Goal: Information Seeking & Learning: Learn about a topic

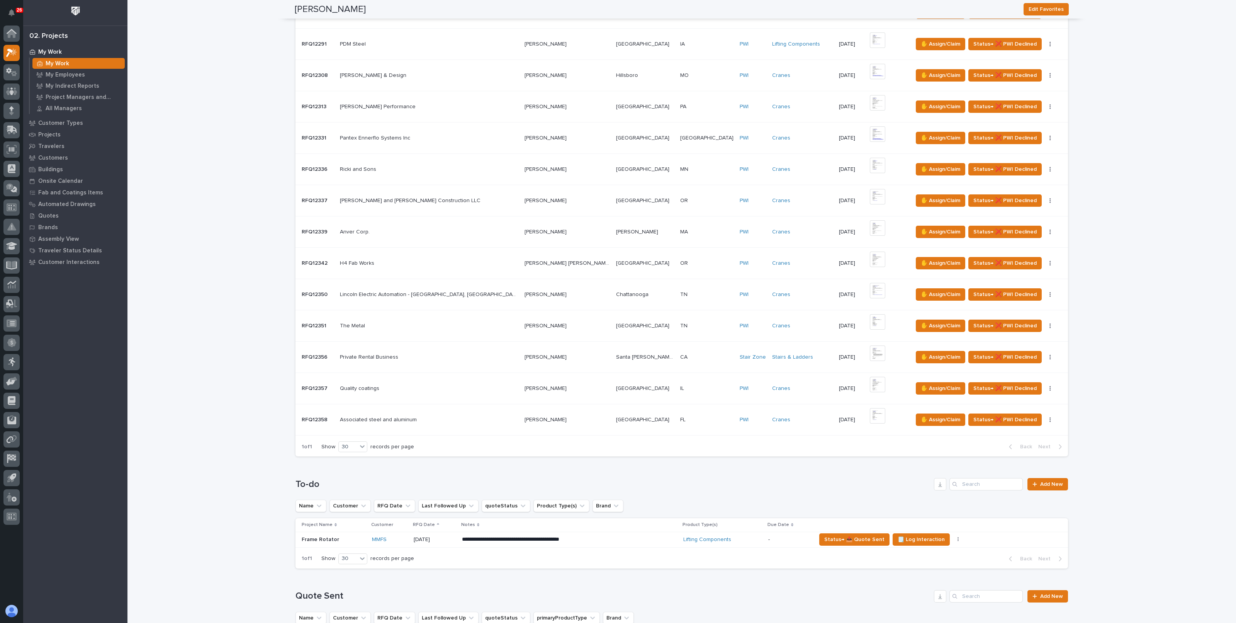
scroll to position [580, 0]
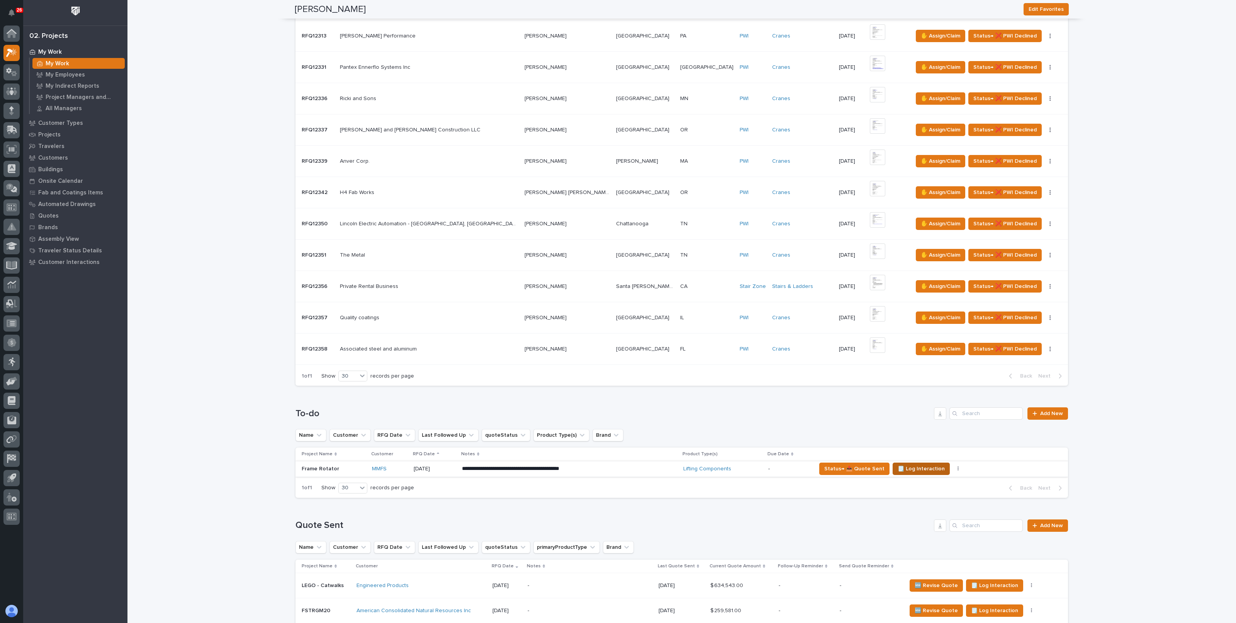
click at [919, 464] on span "🗒️ Log Interaction" at bounding box center [921, 468] width 47 height 9
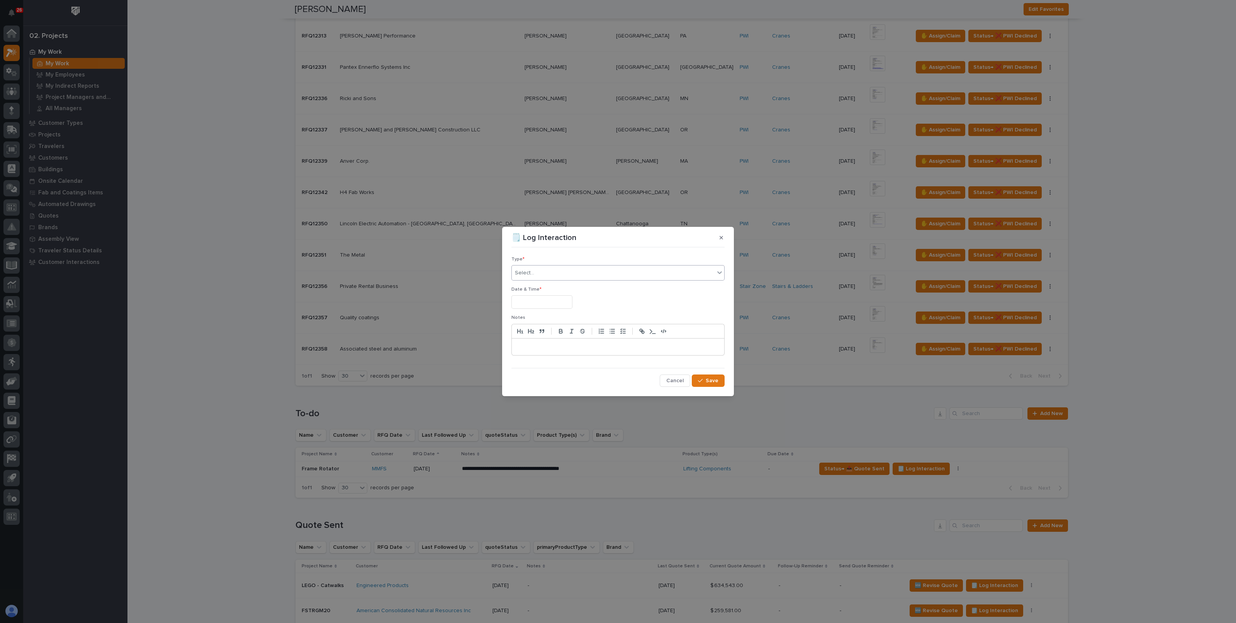
click at [600, 270] on div "Select..." at bounding box center [613, 273] width 203 height 13
click at [539, 312] on div "Email" at bounding box center [618, 315] width 213 height 14
click at [541, 303] on input "text" at bounding box center [542, 302] width 61 height 14
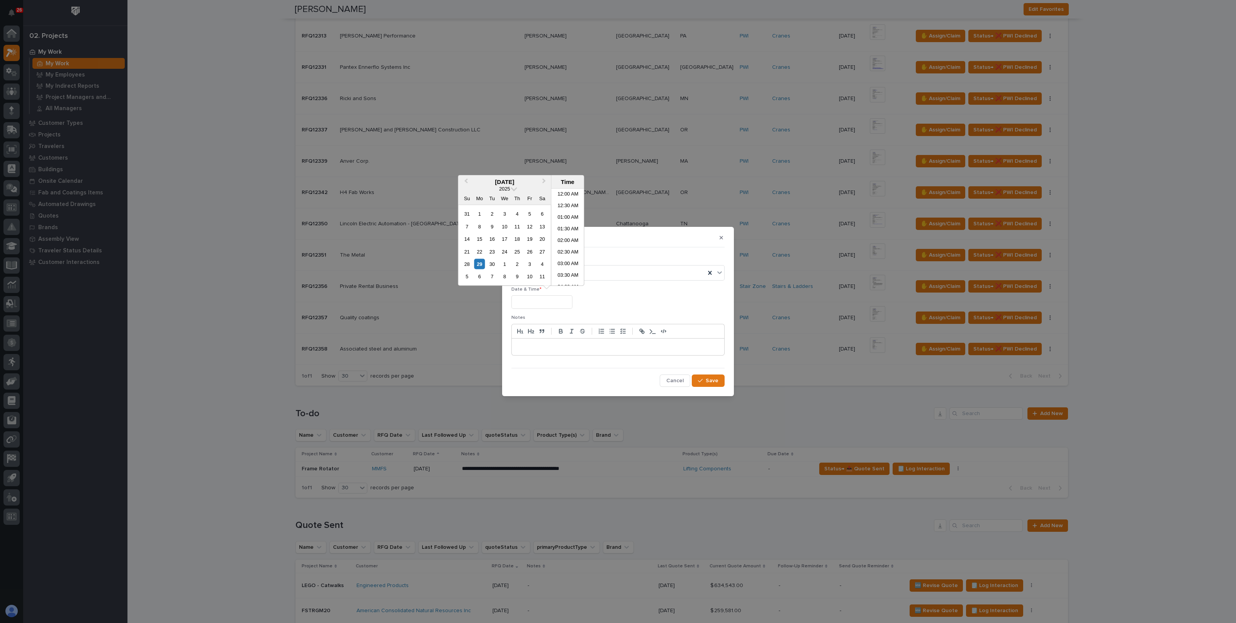
scroll to position [96, 0]
click at [491, 223] on div "9" at bounding box center [492, 226] width 10 height 10
type input "**********"
click at [629, 291] on p "Date & Time *" at bounding box center [618, 289] width 213 height 5
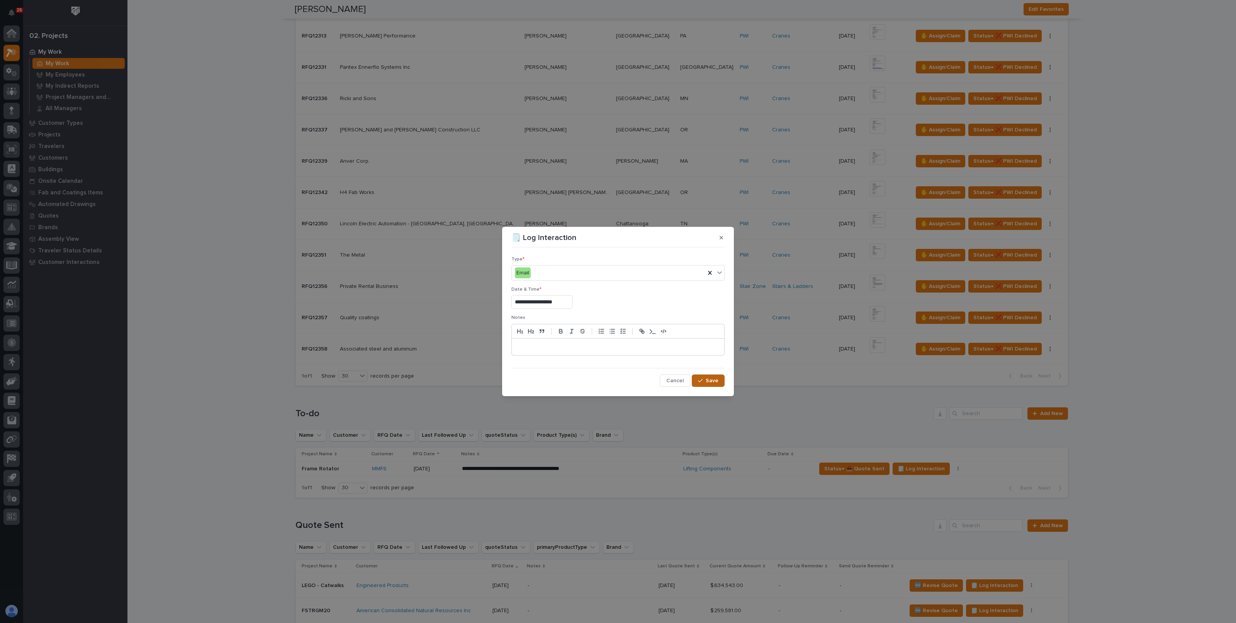
click at [717, 377] on span "Save" at bounding box center [712, 380] width 13 height 7
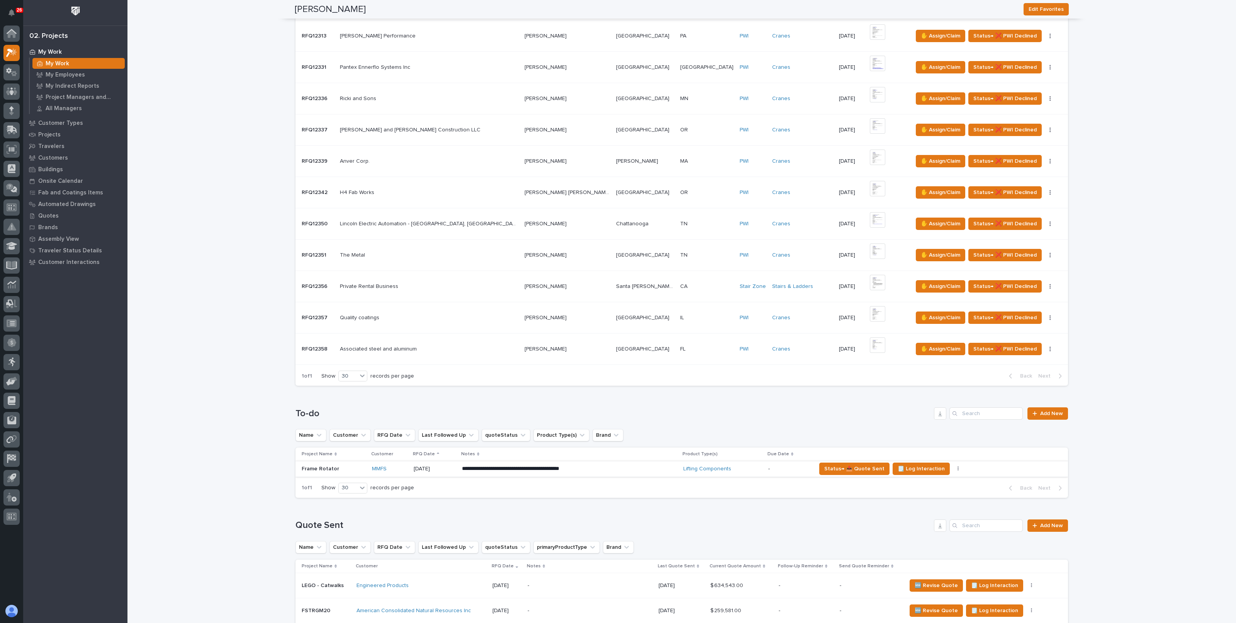
click at [958, 466] on icon "button" at bounding box center [959, 468] width 2 height 5
click at [931, 479] on span "Status→ ❌ PWI Declined" at bounding box center [913, 483] width 61 height 9
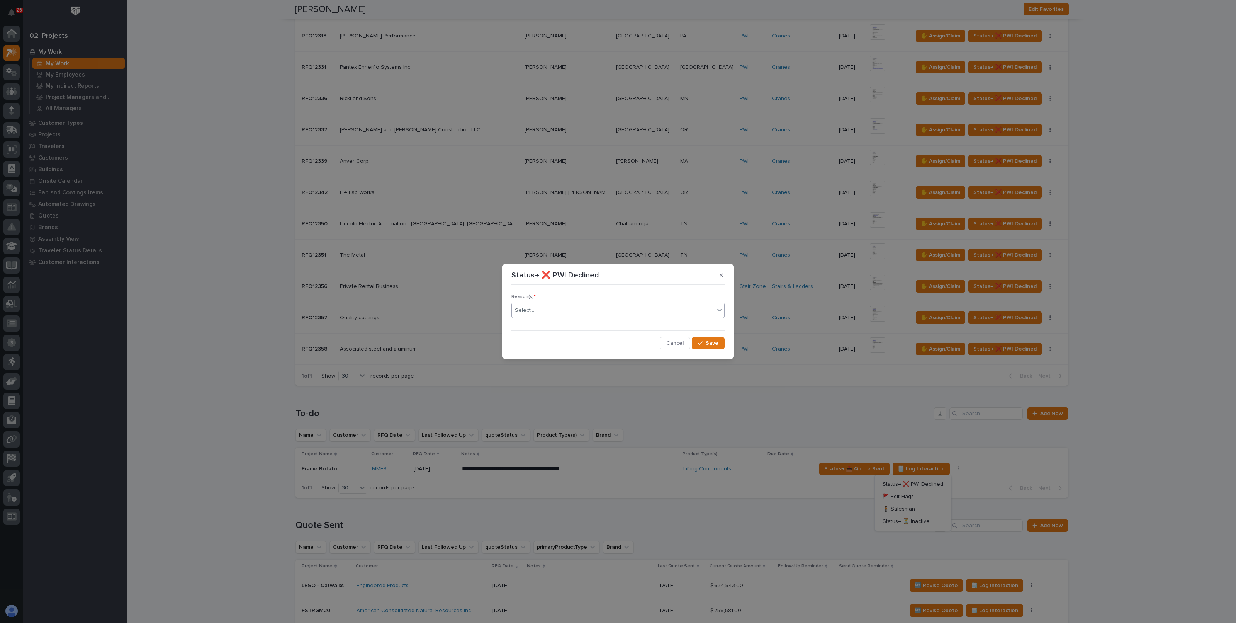
click at [597, 308] on div "Select..." at bounding box center [613, 310] width 203 height 13
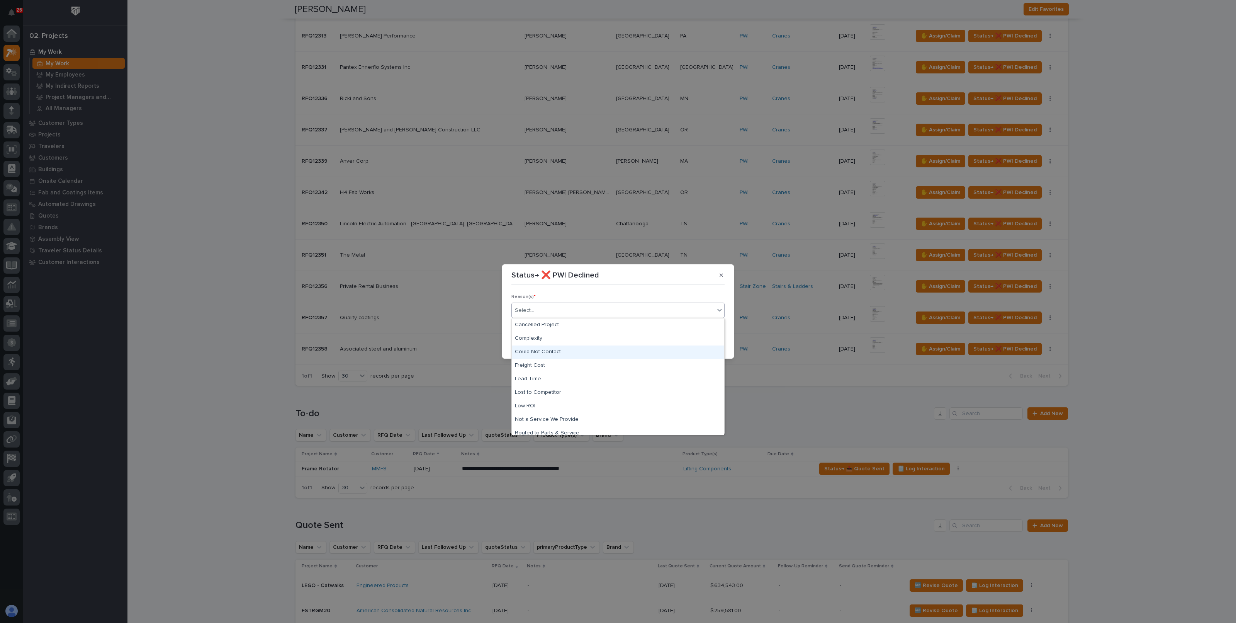
click at [549, 348] on div "Could Not Contact" at bounding box center [618, 352] width 213 height 14
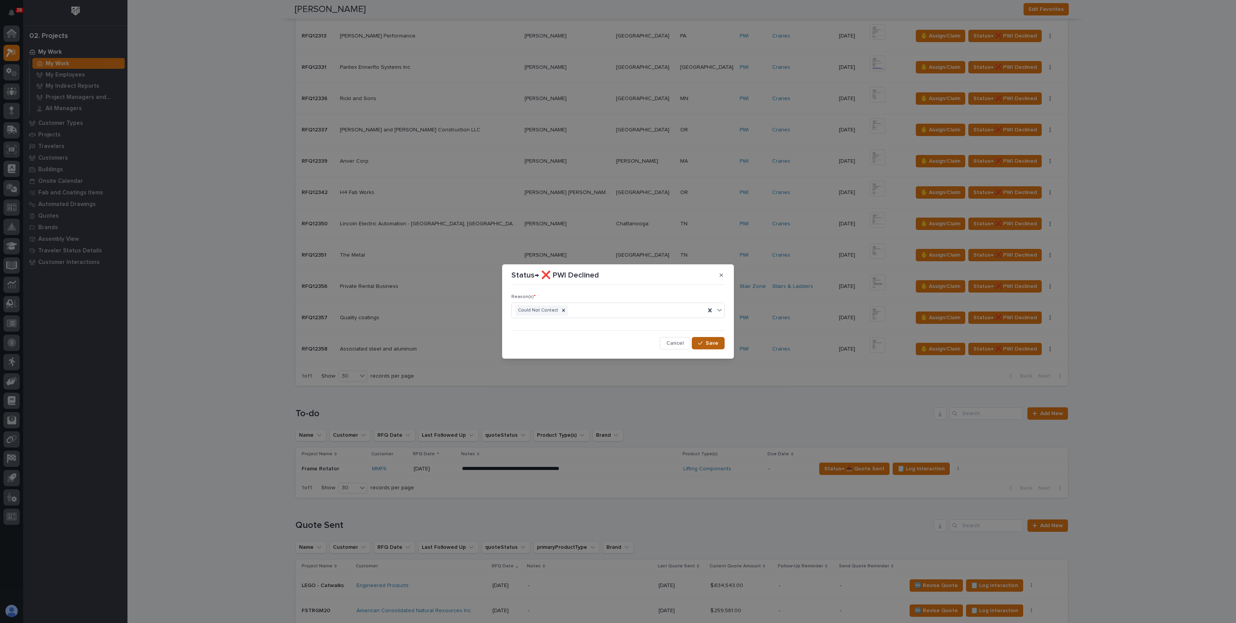
click at [719, 343] on button "Save" at bounding box center [708, 343] width 33 height 12
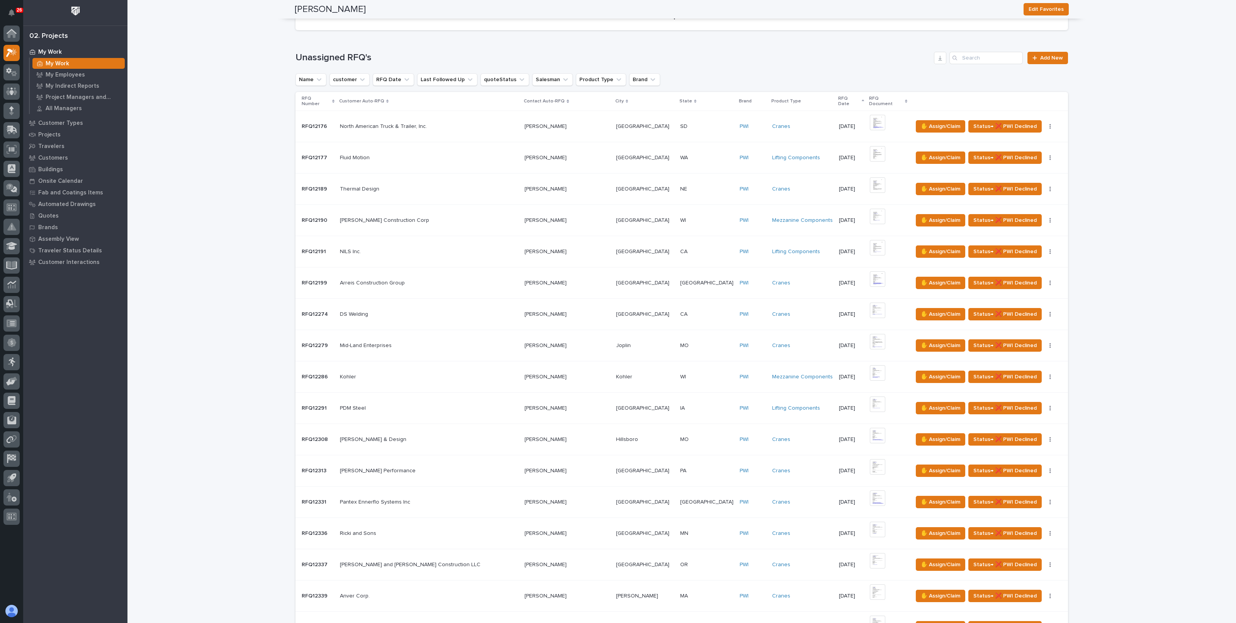
scroll to position [918, 0]
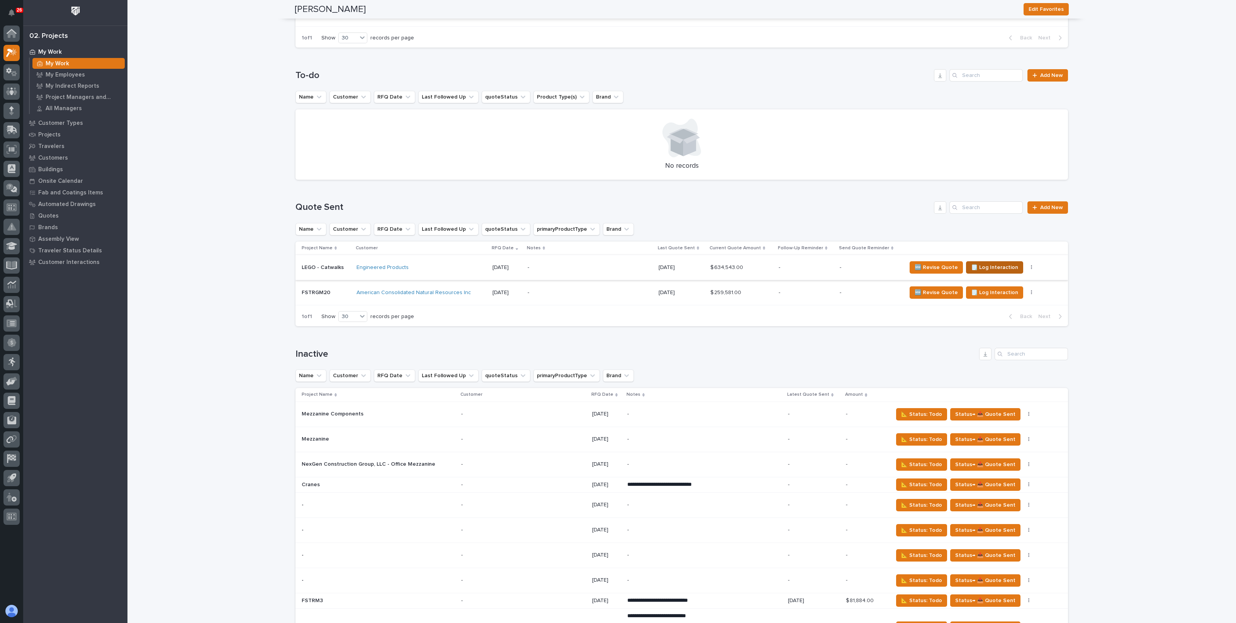
click at [979, 263] on span "🗒️ Log Interaction" at bounding box center [994, 267] width 47 height 9
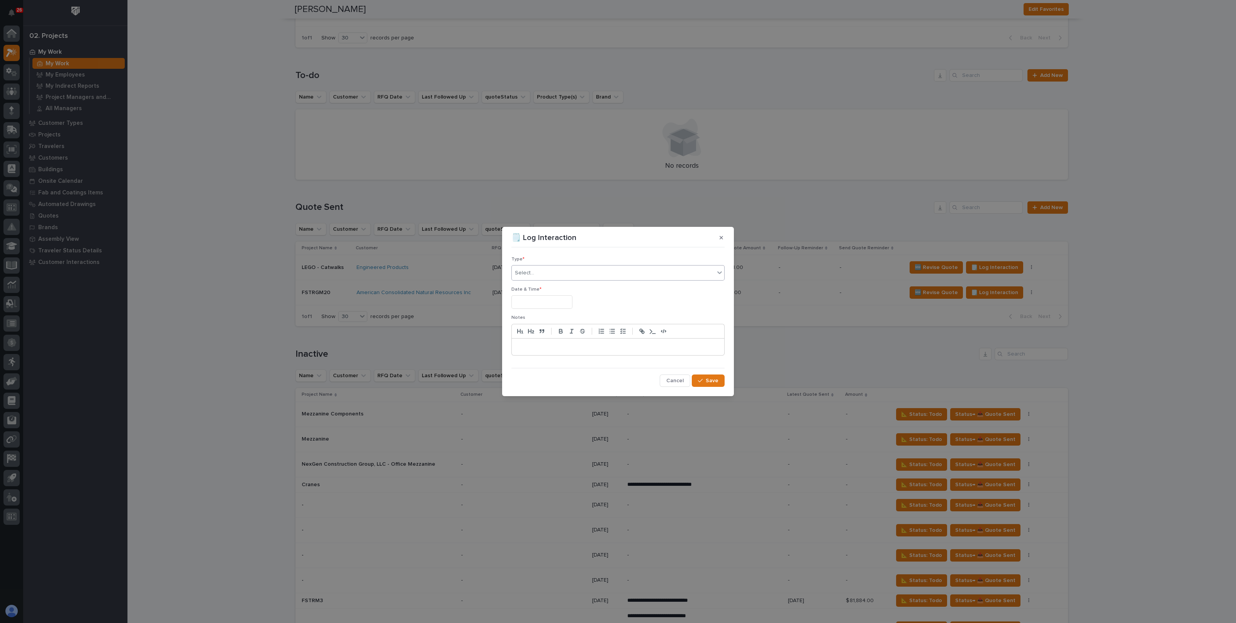
click at [527, 272] on div "Select..." at bounding box center [524, 273] width 19 height 8
click at [527, 338] on span "Other" at bounding box center [523, 341] width 17 height 9
click at [530, 298] on input "text" at bounding box center [542, 302] width 61 height 14
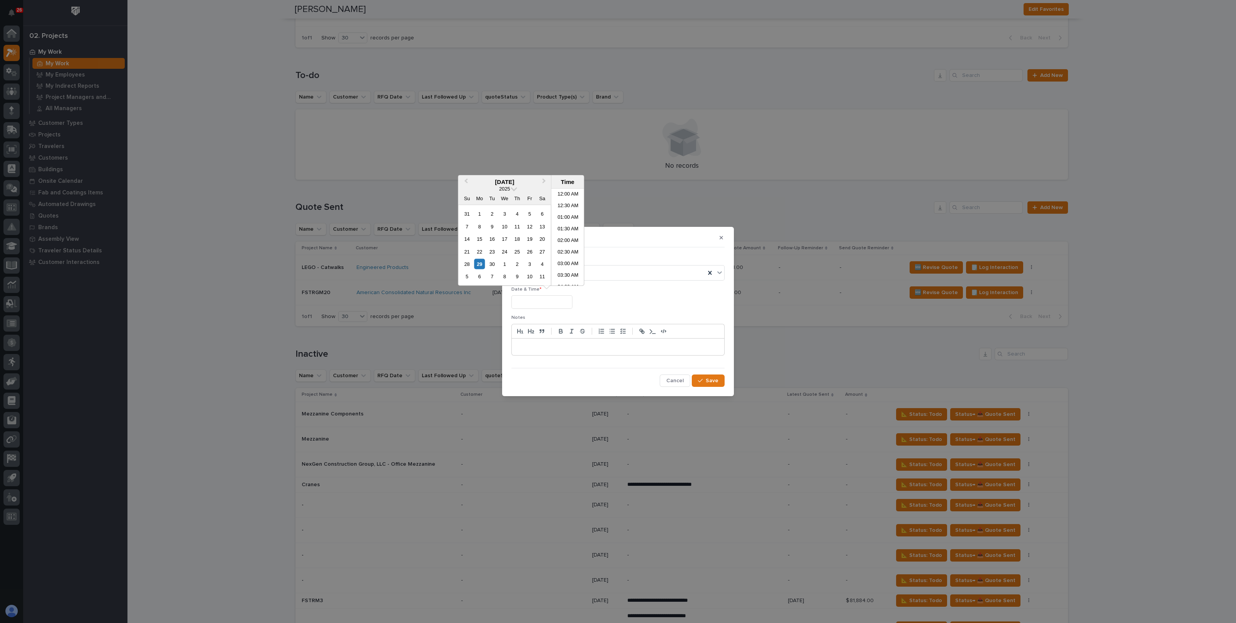
scroll to position [96, 0]
click at [622, 306] on div at bounding box center [618, 302] width 213 height 14
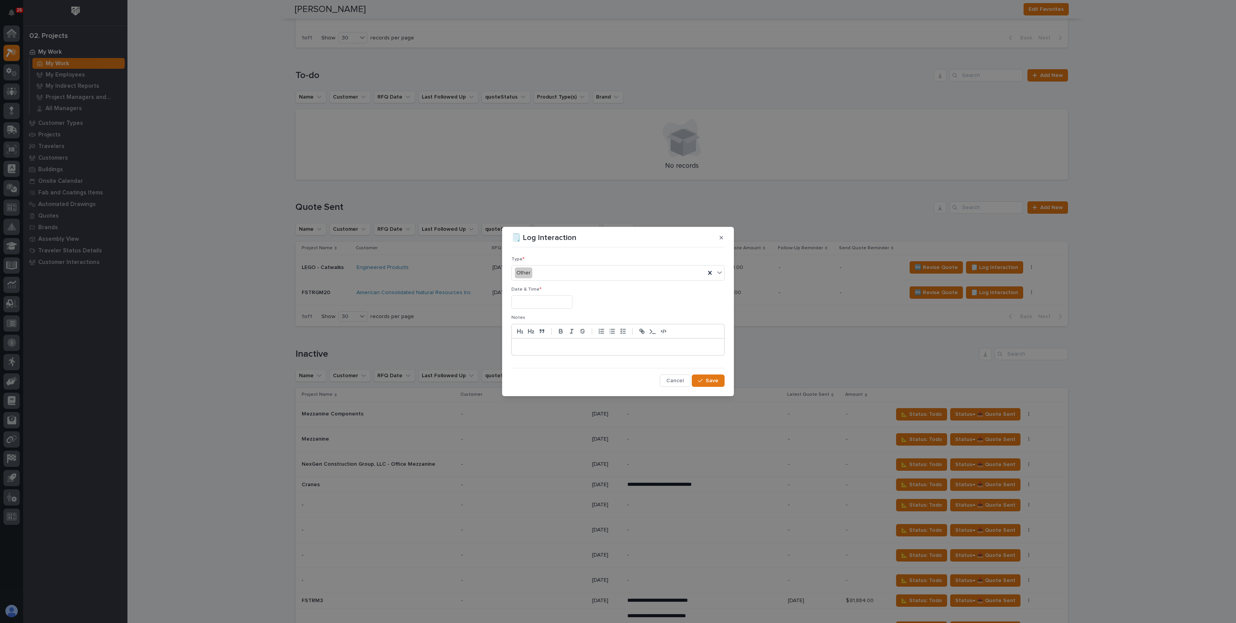
click at [541, 302] on input "text" at bounding box center [542, 302] width 61 height 14
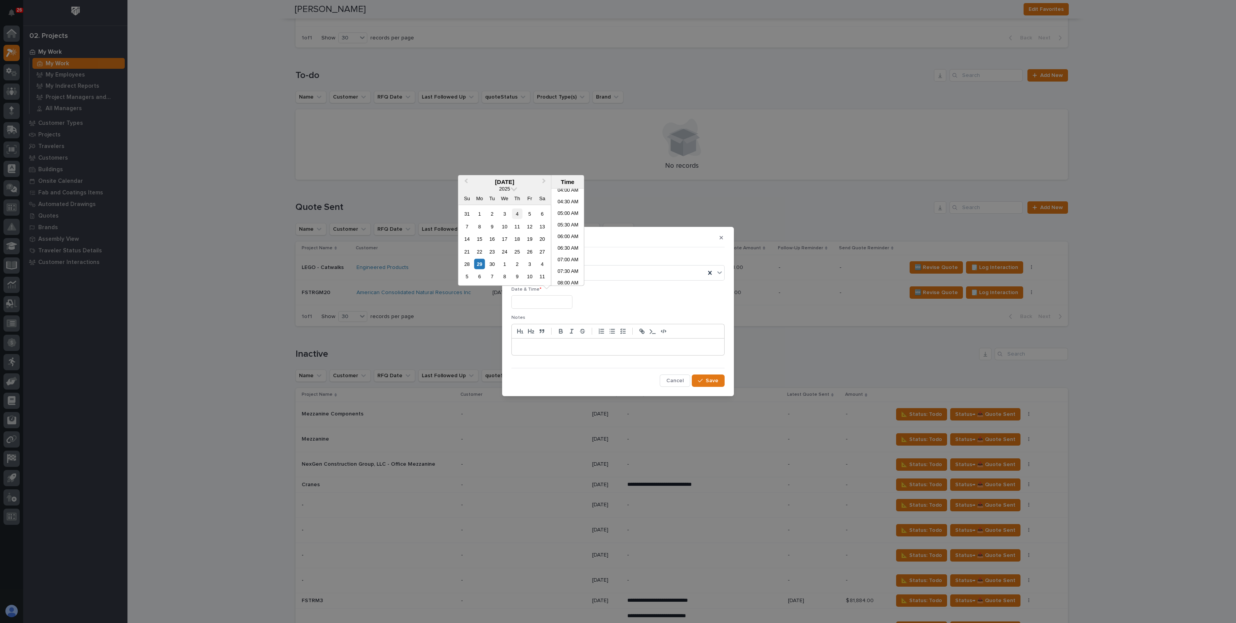
click at [520, 214] on div "4" at bounding box center [517, 214] width 10 height 10
type input "**********"
click at [628, 300] on div "**********" at bounding box center [618, 302] width 213 height 14
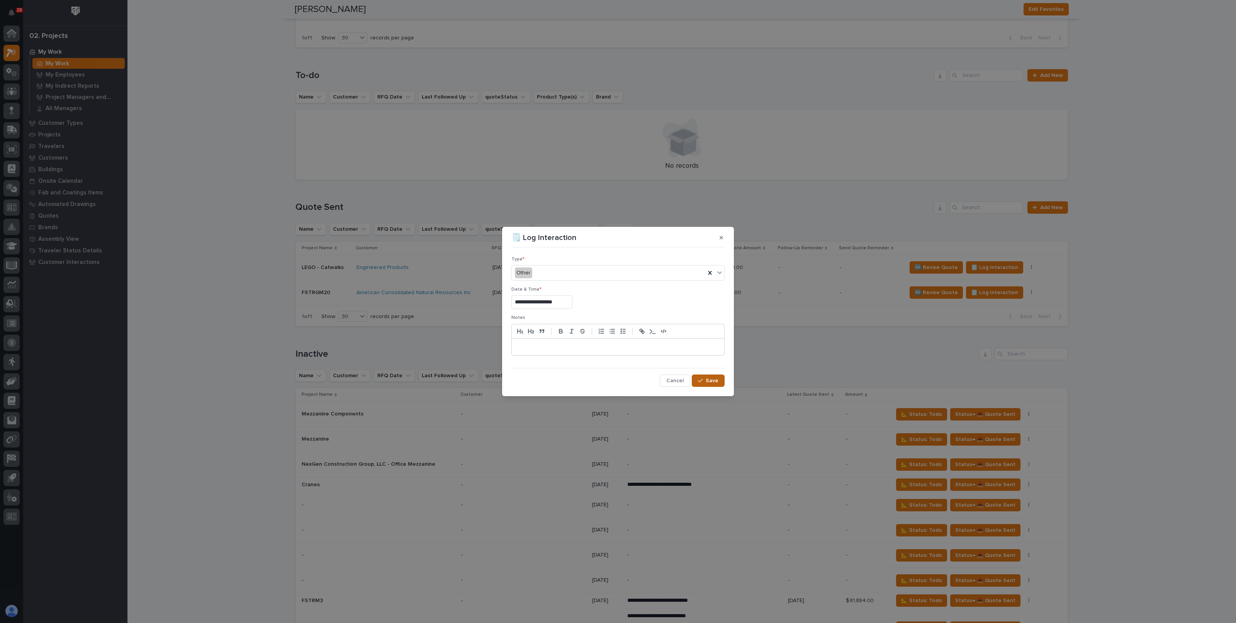
click at [712, 376] on button "Save" at bounding box center [708, 380] width 33 height 12
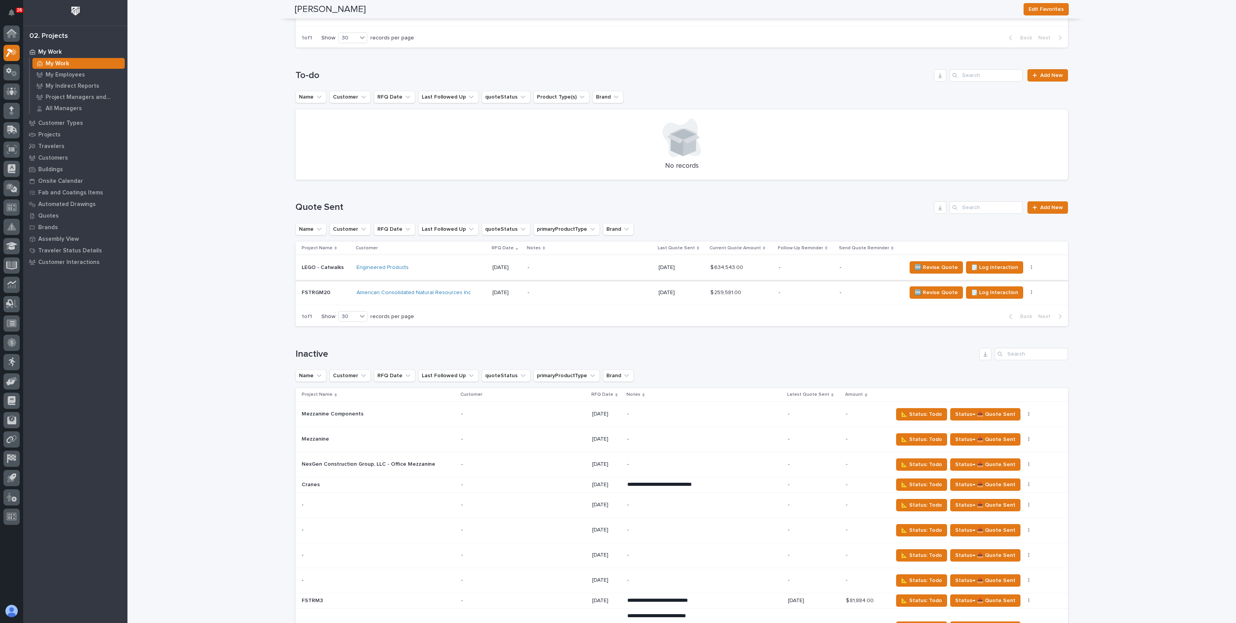
click at [1027, 265] on button "button" at bounding box center [1032, 267] width 11 height 5
click at [1001, 291] on span "Status→ 👎 Rejected" at bounding box center [998, 295] width 51 height 9
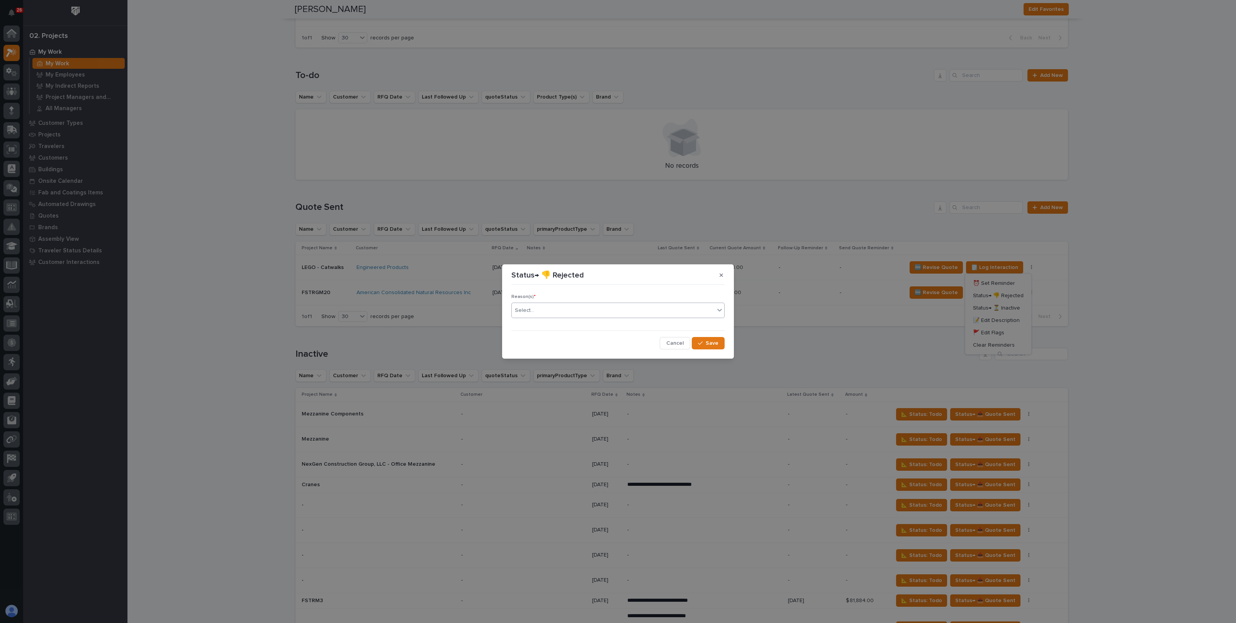
click at [638, 312] on div "Select..." at bounding box center [613, 310] width 203 height 13
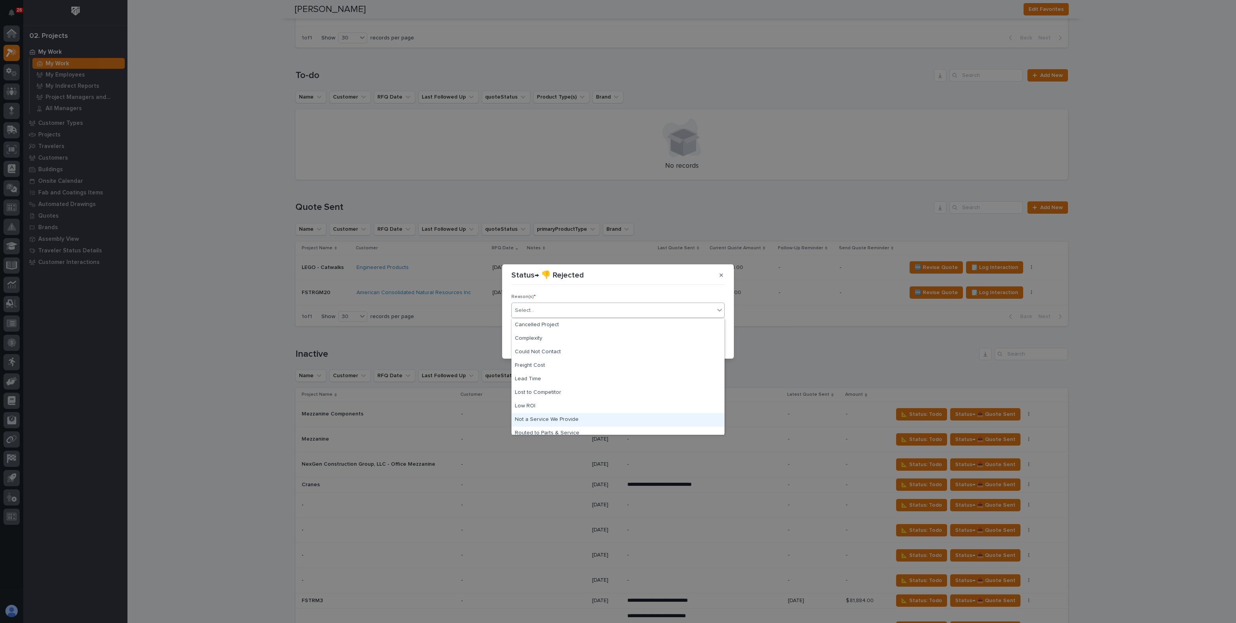
scroll to position [33, 0]
click at [564, 425] on div "Too Expensive" at bounding box center [618, 428] width 213 height 14
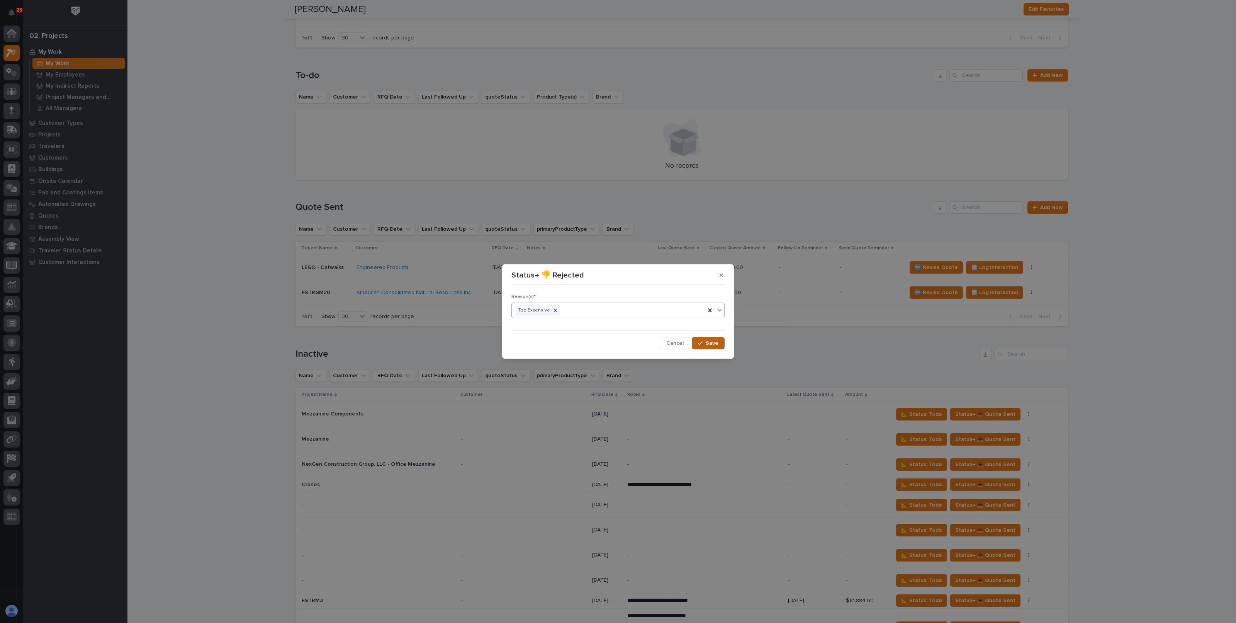
click at [711, 344] on span "Save" at bounding box center [712, 343] width 13 height 7
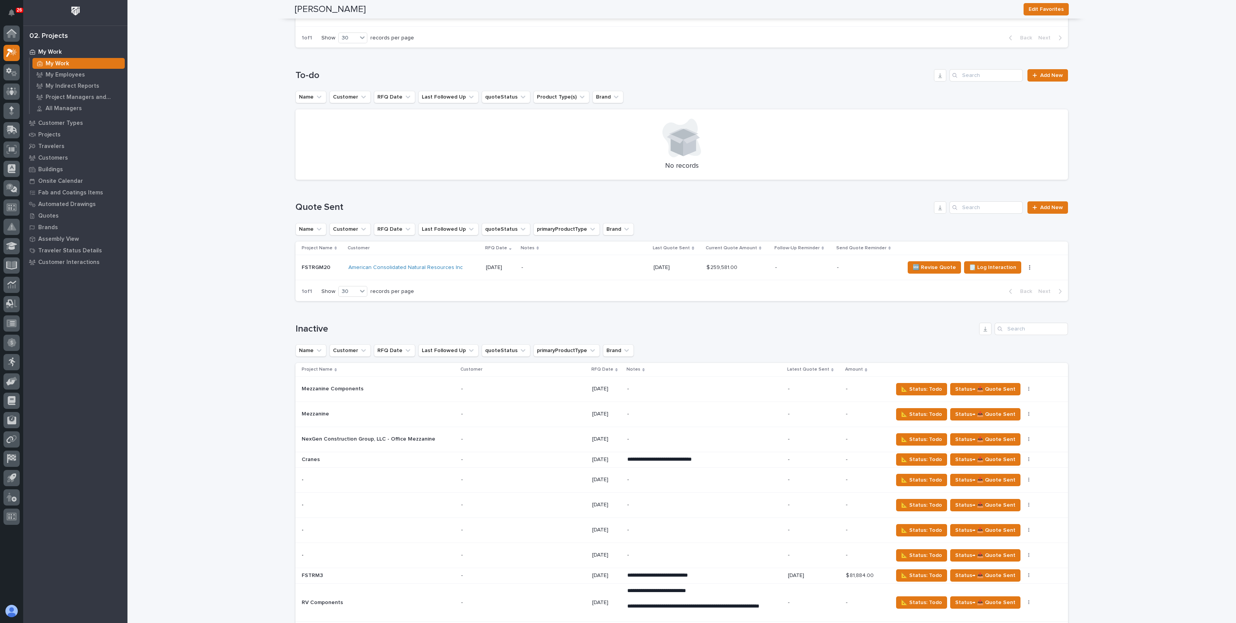
scroll to position [905, 0]
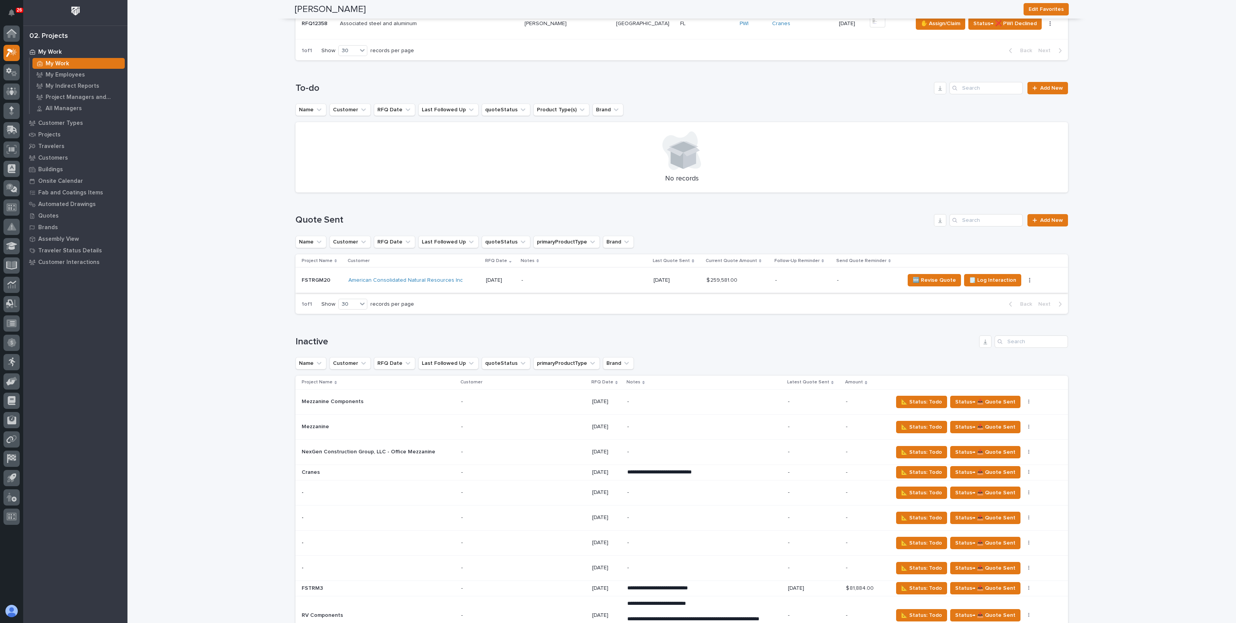
click at [1029, 277] on icon "button" at bounding box center [1030, 279] width 2 height 5
click at [554, 277] on p "-" at bounding box center [585, 280] width 126 height 7
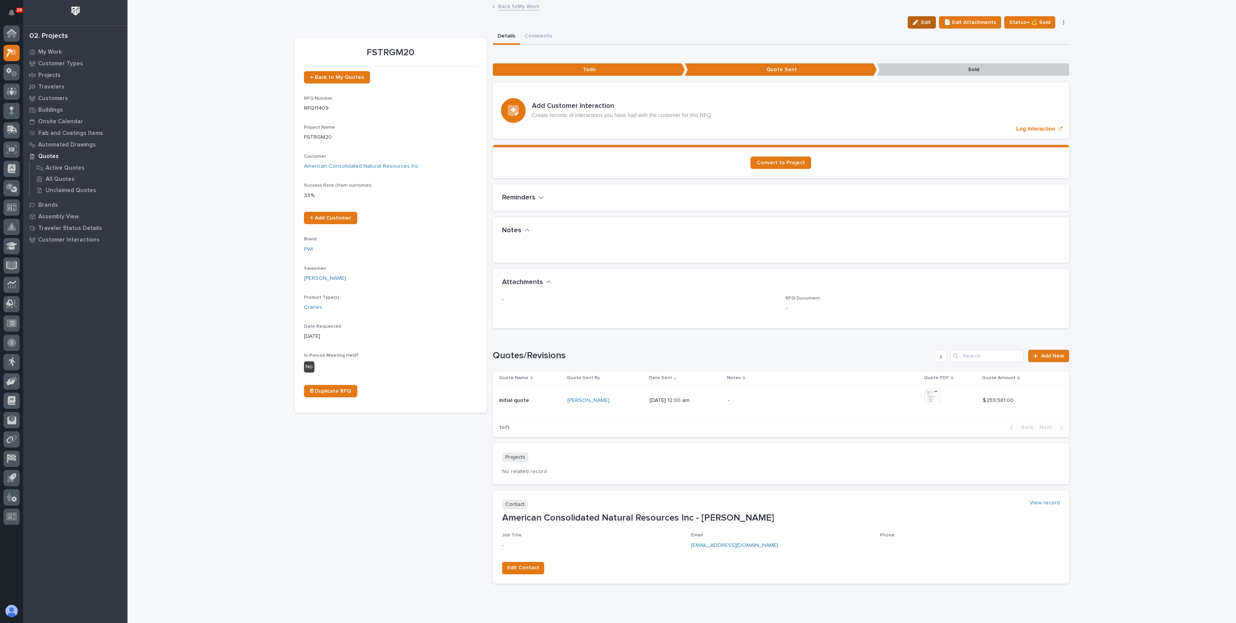
click at [922, 24] on div "button" at bounding box center [917, 22] width 9 height 5
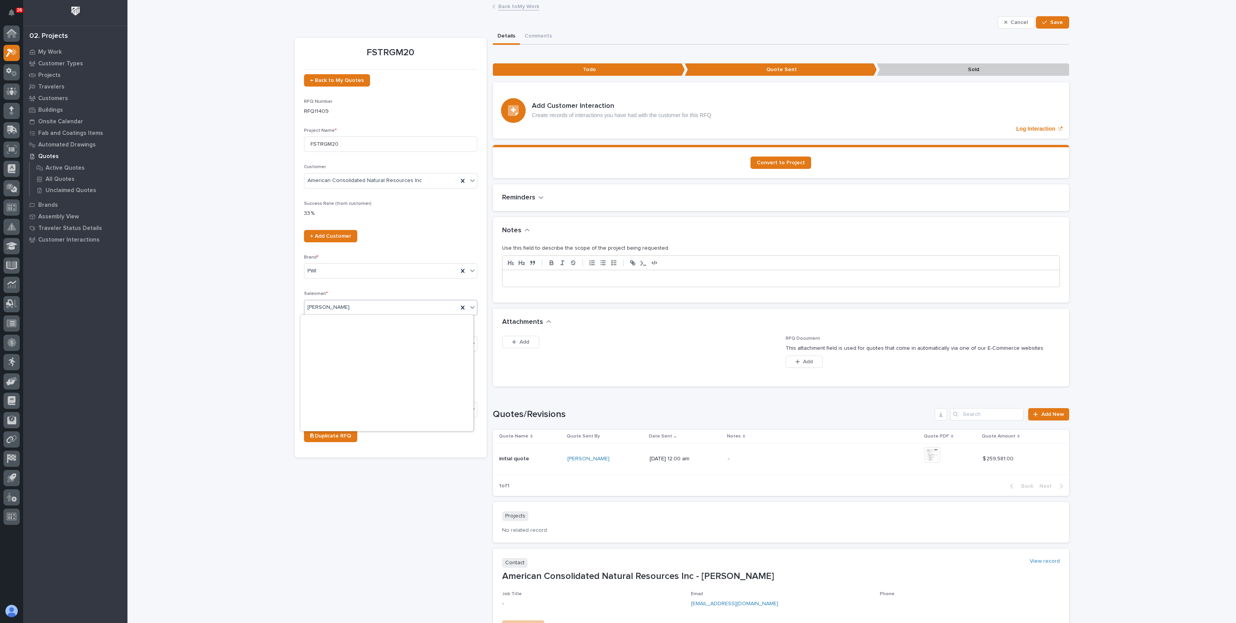
scroll to position [168, 0]
click at [320, 410] on div "[PERSON_NAME]" at bounding box center [387, 411] width 173 height 14
click at [1041, 26] on button "Save" at bounding box center [1052, 22] width 33 height 12
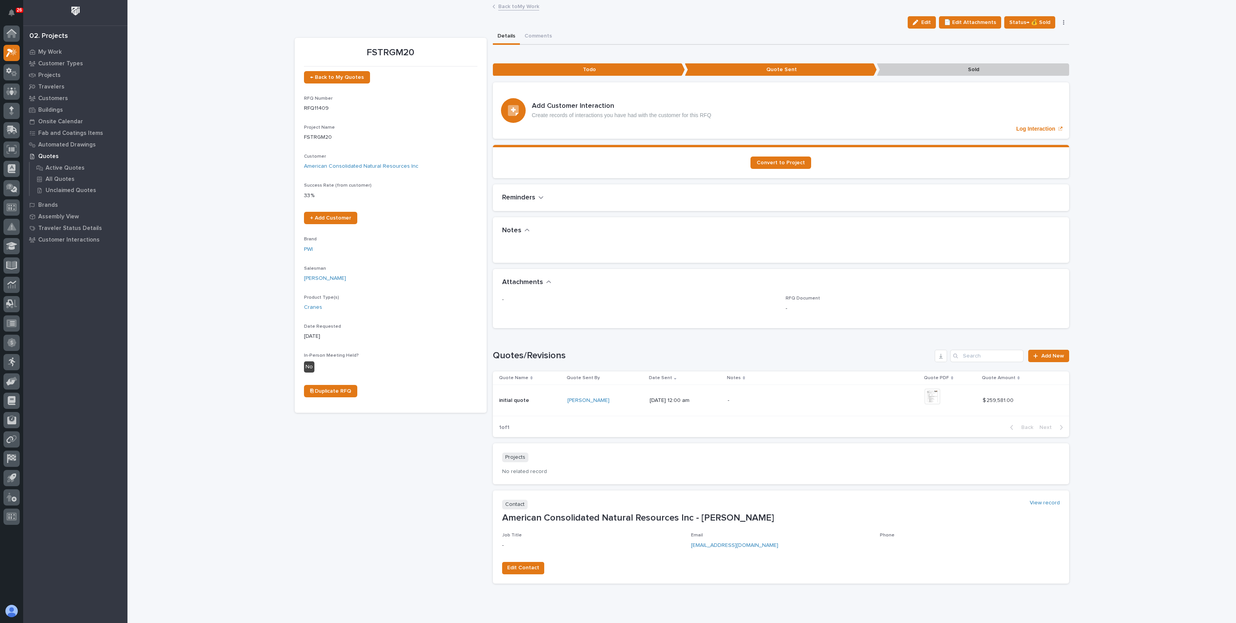
click at [512, 9] on link "Back to My Work" at bounding box center [518, 6] width 41 height 9
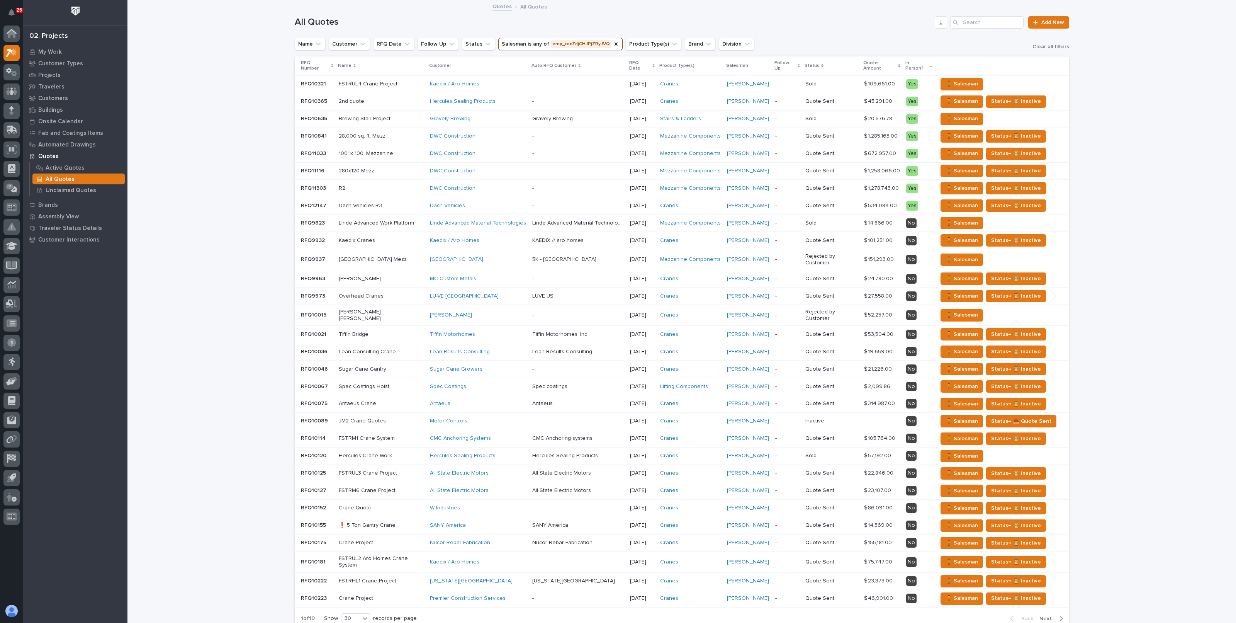
click at [65, 180] on p "All Quotes" at bounding box center [60, 179] width 29 height 7
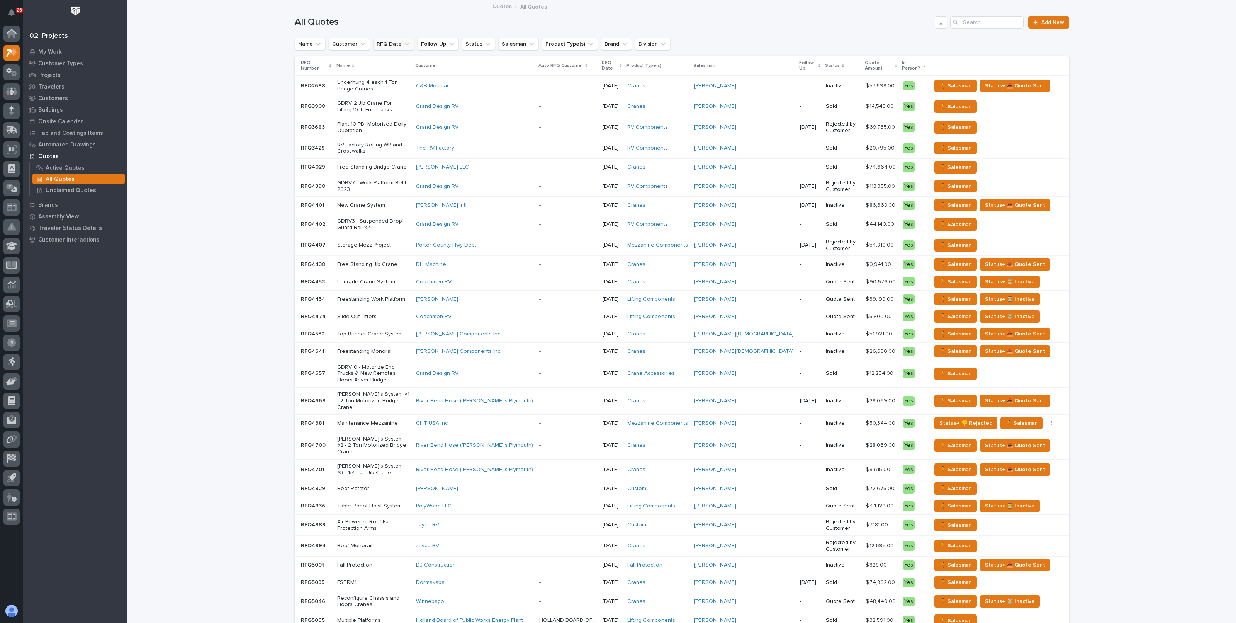
click at [394, 44] on button "RFQ Date" at bounding box center [393, 44] width 41 height 12
click at [396, 61] on div "is before" at bounding box center [418, 62] width 85 height 8
click at [396, 107] on p "is" at bounding box center [419, 106] width 75 height 5
click at [391, 134] on p "this year" at bounding box center [420, 136] width 82 height 5
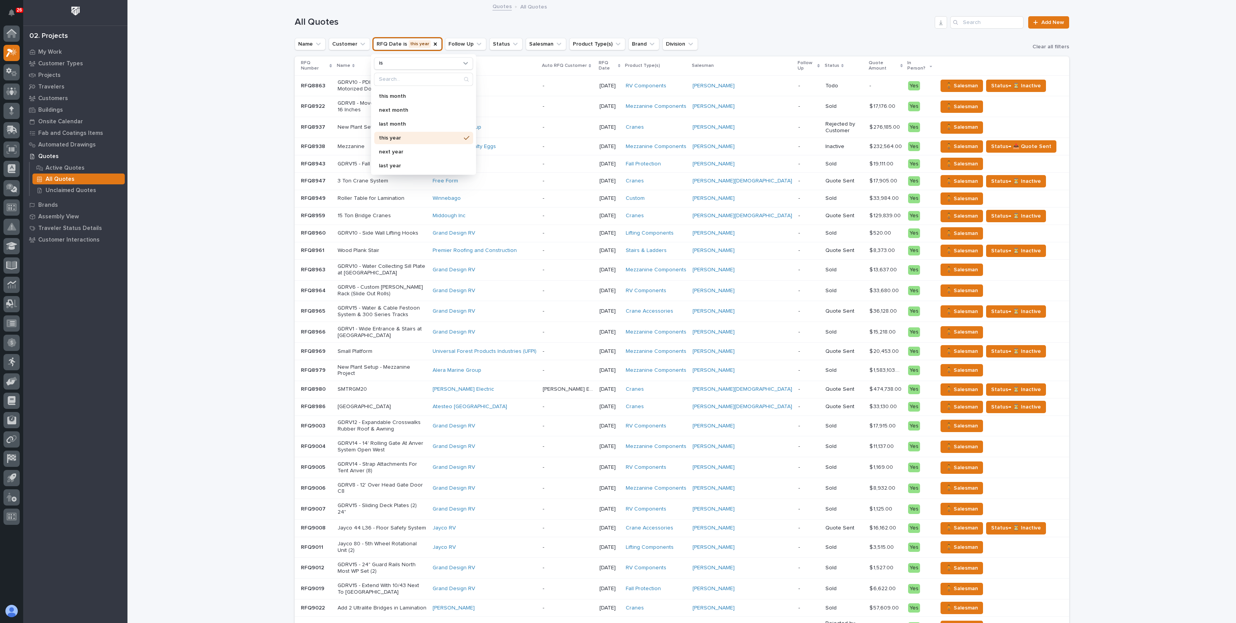
click at [218, 86] on div "Loading... Saving… Loading... Saving… All Quotes Add New Name Customer RFQ Date…" at bounding box center [682, 361] width 1109 height 720
click at [940, 24] on icon "button" at bounding box center [941, 22] width 6 height 6
click at [407, 39] on button "RFQ Date is this year" at bounding box center [407, 44] width 69 height 12
click at [464, 94] on icon at bounding box center [466, 93] width 5 height 5
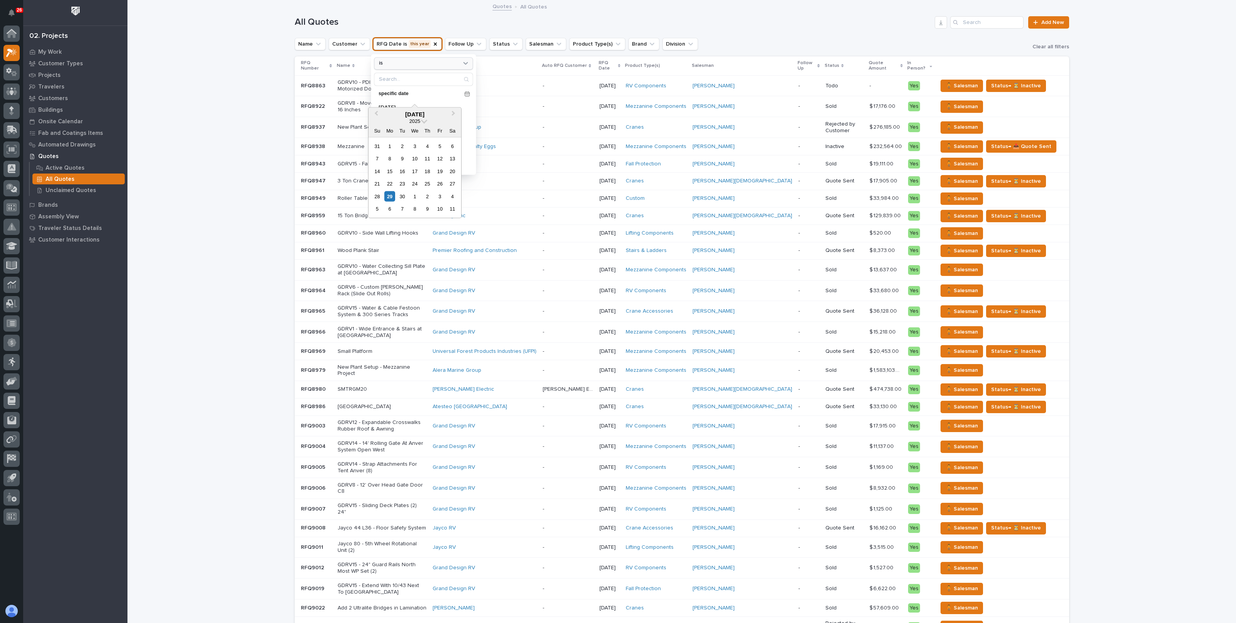
click at [417, 65] on div "is" at bounding box center [418, 64] width 85 height 8
click at [405, 91] on div "is after" at bounding box center [423, 94] width 92 height 12
click at [405, 92] on p "specific date" at bounding box center [420, 94] width 83 height 5
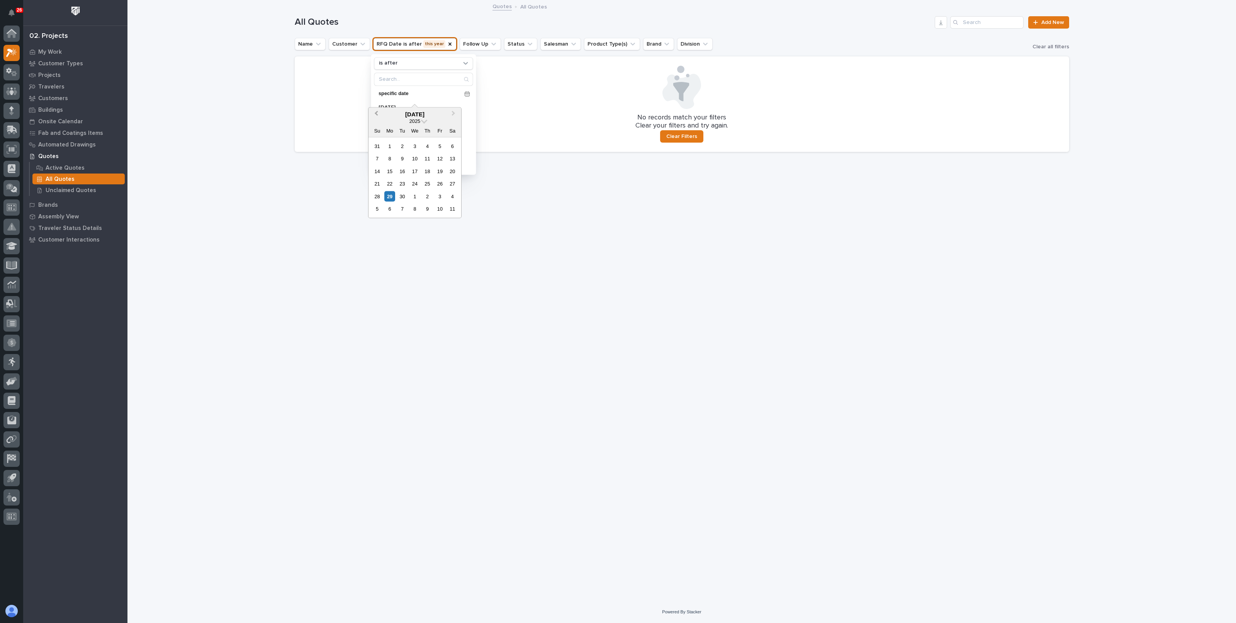
click at [379, 114] on button "Previous Month" at bounding box center [375, 115] width 12 height 12
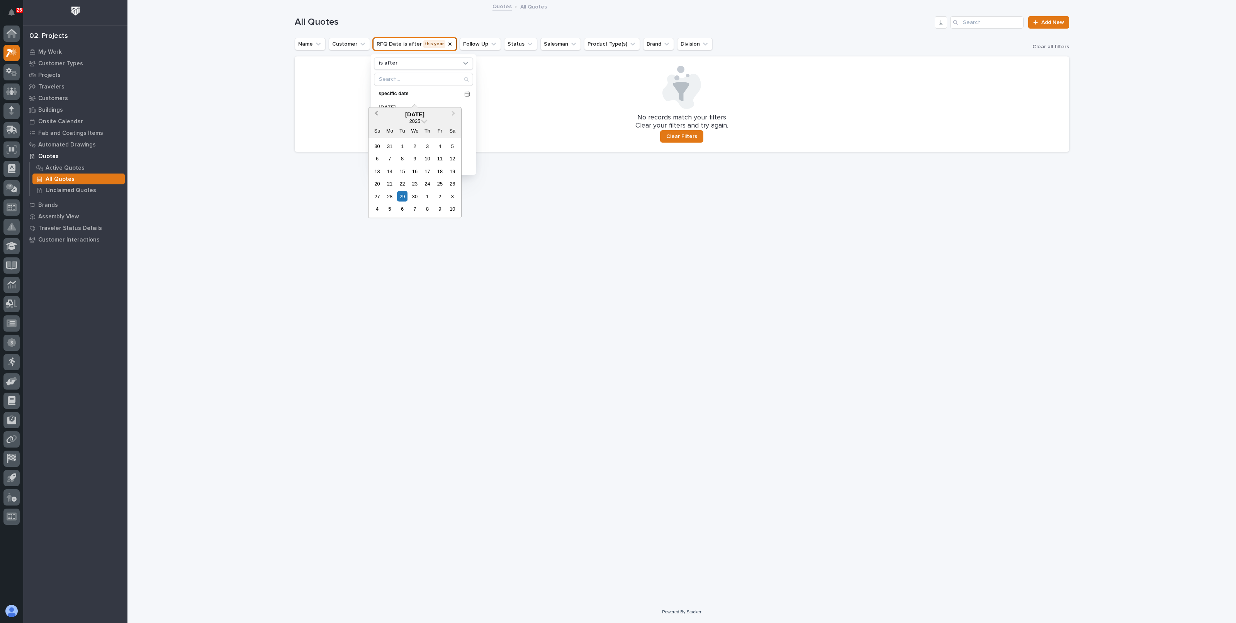
click at [379, 114] on button "Previous Month" at bounding box center [375, 115] width 12 height 12
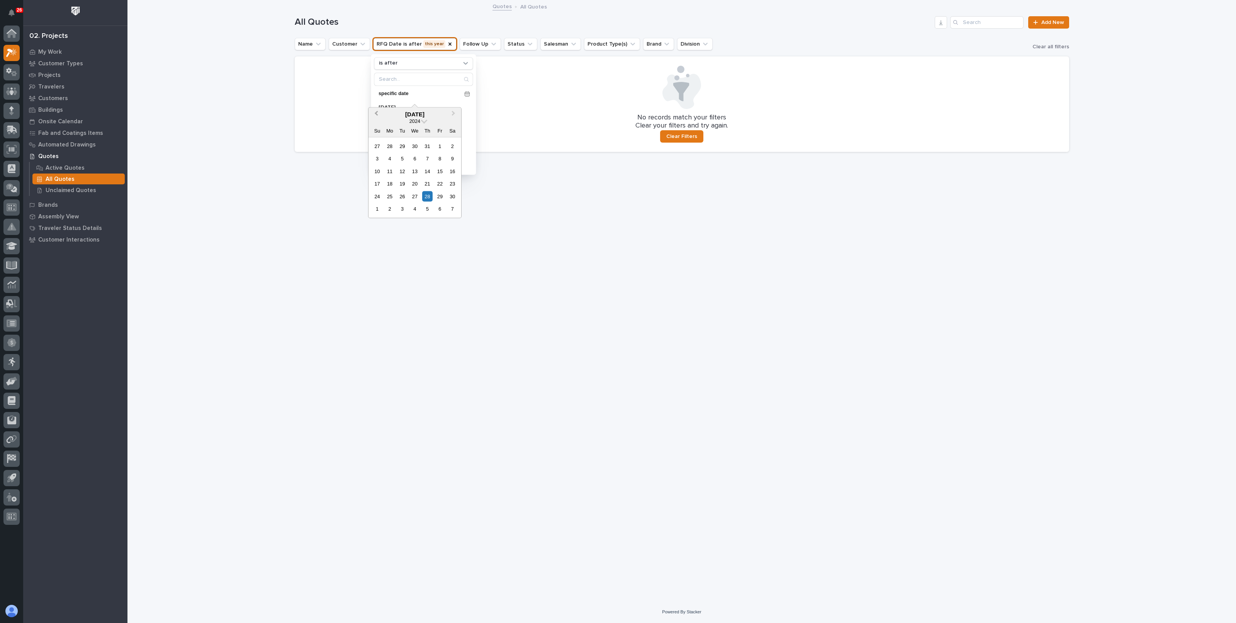
click at [379, 114] on button "Previous Month" at bounding box center [375, 115] width 12 height 12
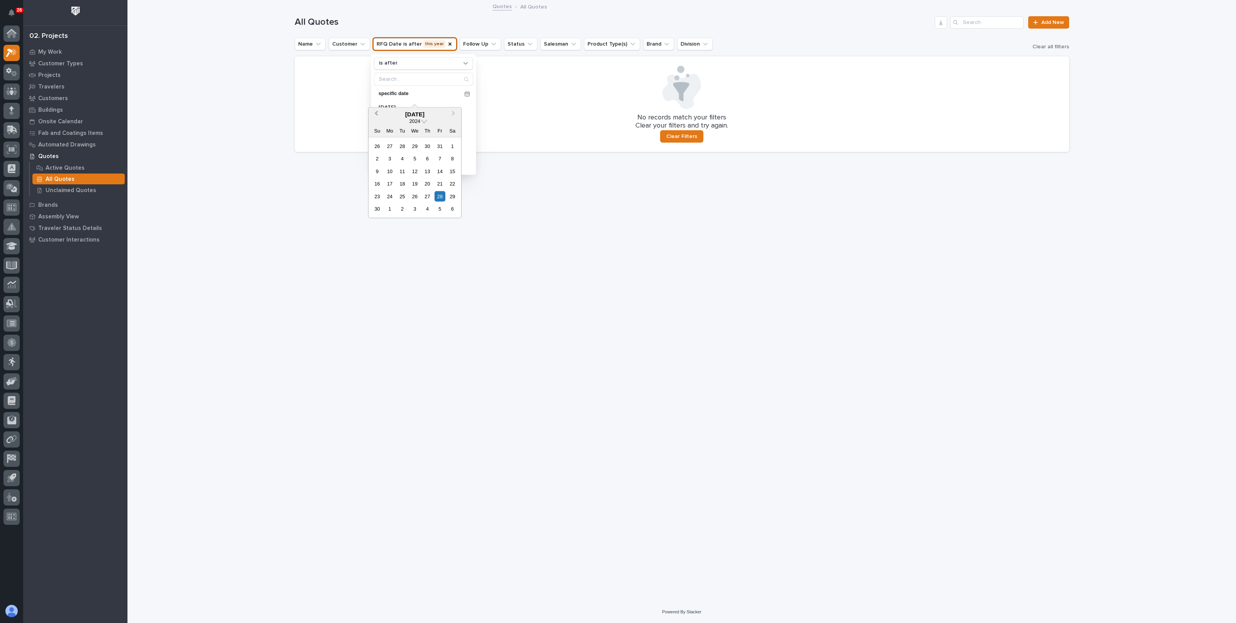
click at [379, 114] on button "Previous Month" at bounding box center [375, 115] width 12 height 12
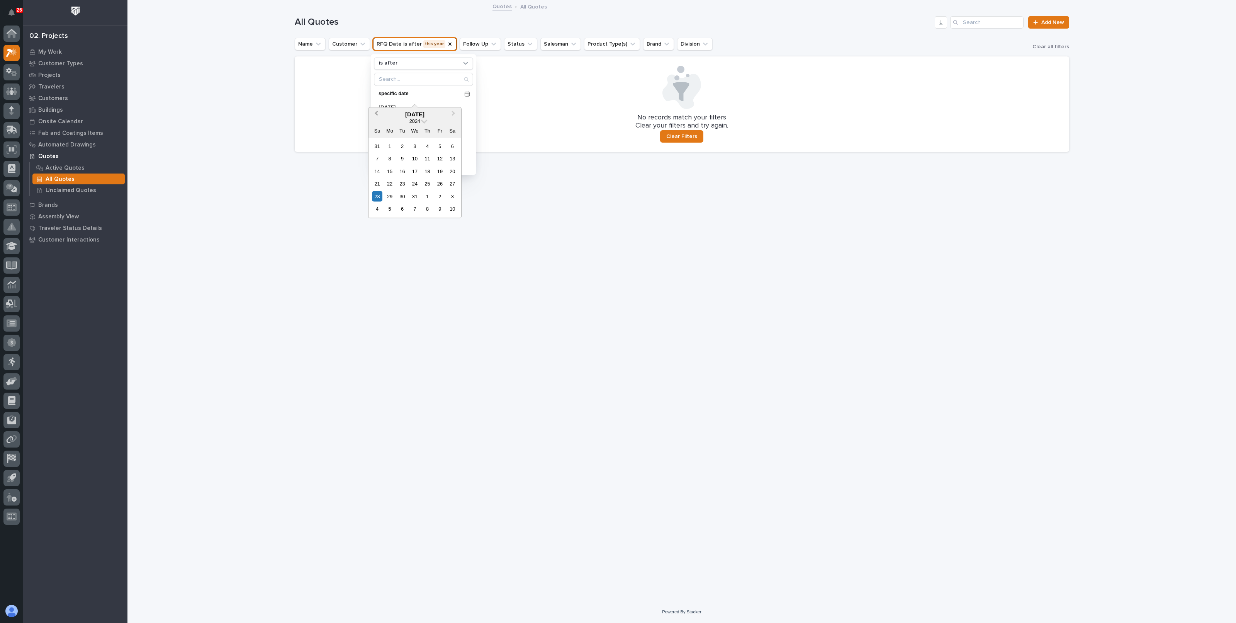
click at [379, 114] on button "Previous Month" at bounding box center [375, 115] width 12 height 12
click at [456, 114] on button "Next Month" at bounding box center [454, 115] width 12 height 12
click at [388, 146] on div "1" at bounding box center [389, 146] width 10 height 10
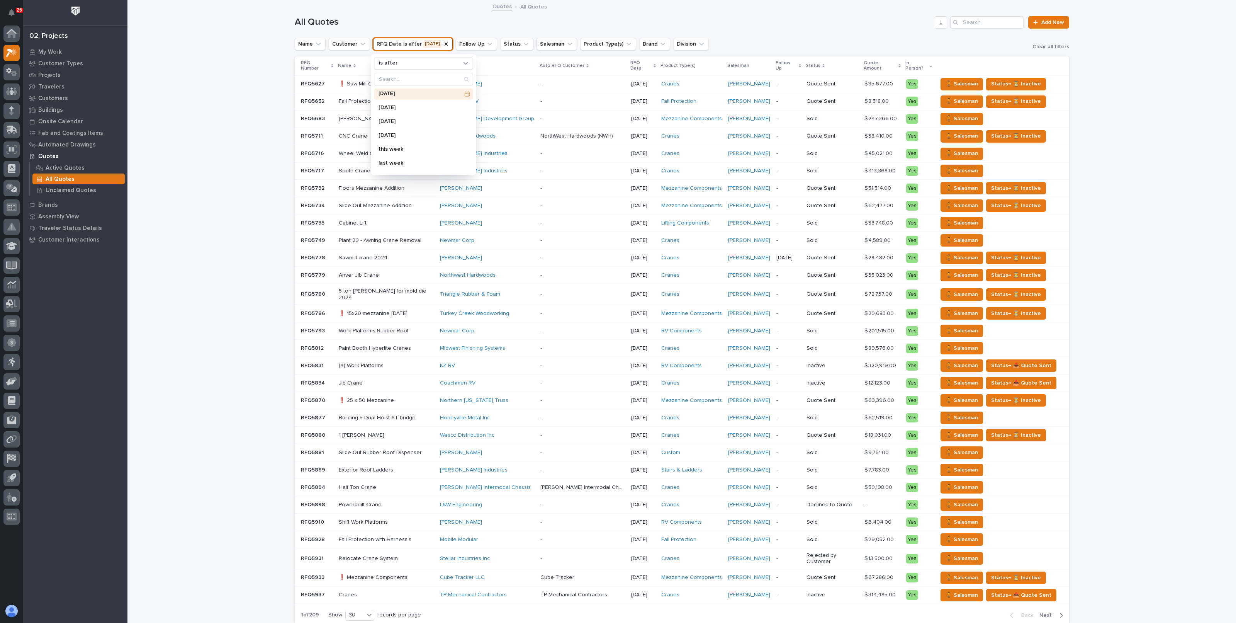
click at [187, 109] on div "Loading... Saving… Loading... Saving… All Quotes Add New Name Customer RFQ Date…" at bounding box center [682, 335] width 1109 height 669
click at [939, 24] on icon "button" at bounding box center [941, 22] width 6 height 6
click at [55, 109] on p "Buildings" at bounding box center [50, 110] width 25 height 7
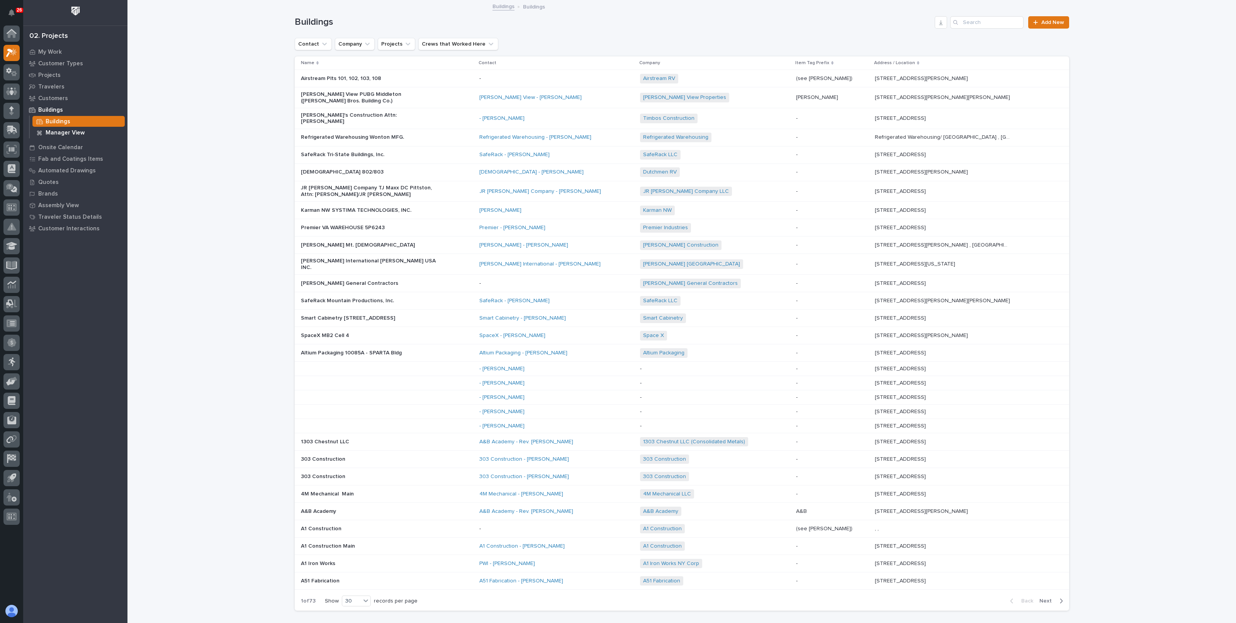
click at [66, 131] on p "Manager View" at bounding box center [65, 132] width 39 height 7
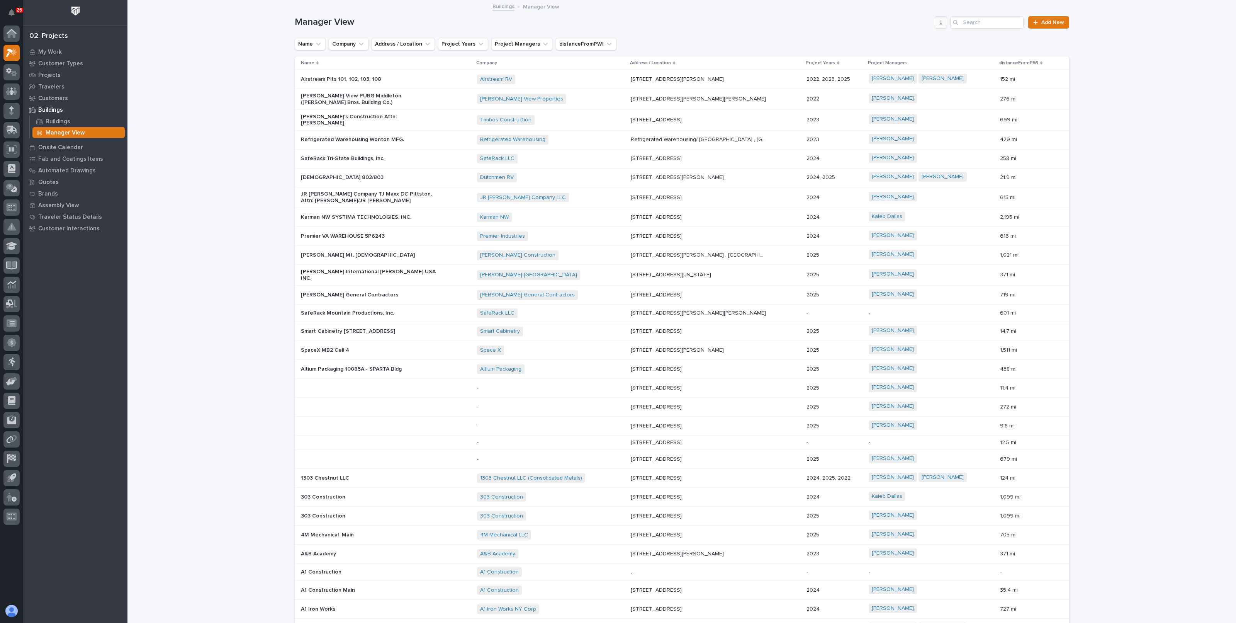
click at [939, 21] on icon "button" at bounding box center [941, 22] width 6 height 6
click at [50, 77] on p "Projects" at bounding box center [49, 75] width 22 height 7
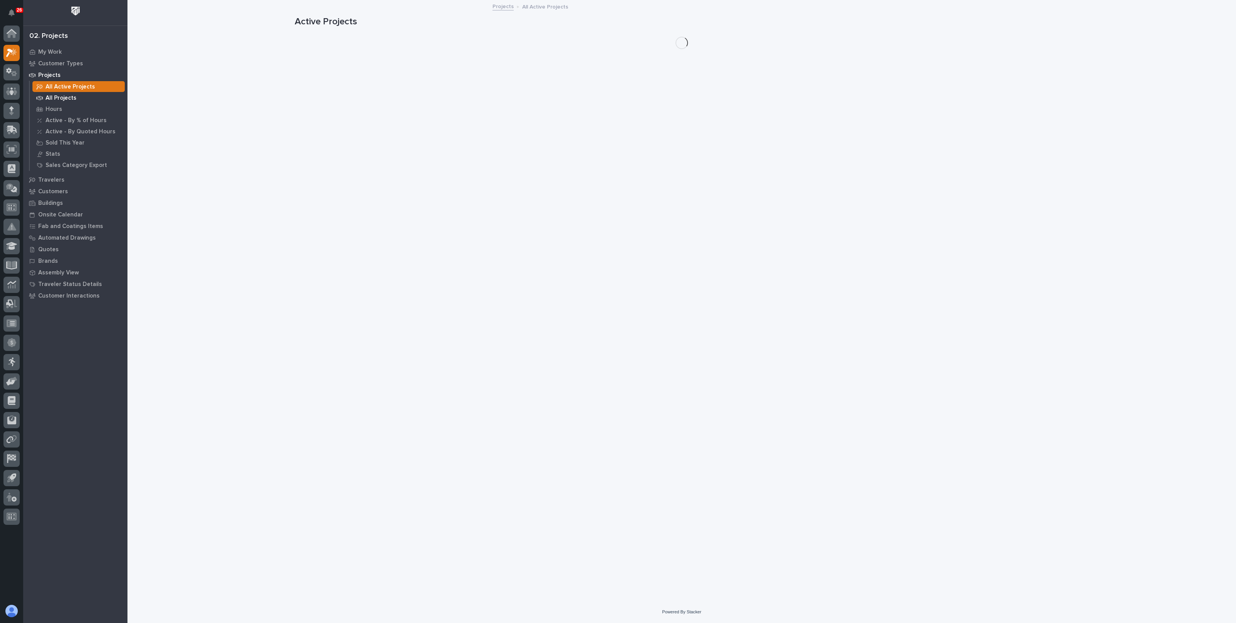
click at [62, 97] on p "All Projects" at bounding box center [61, 98] width 31 height 7
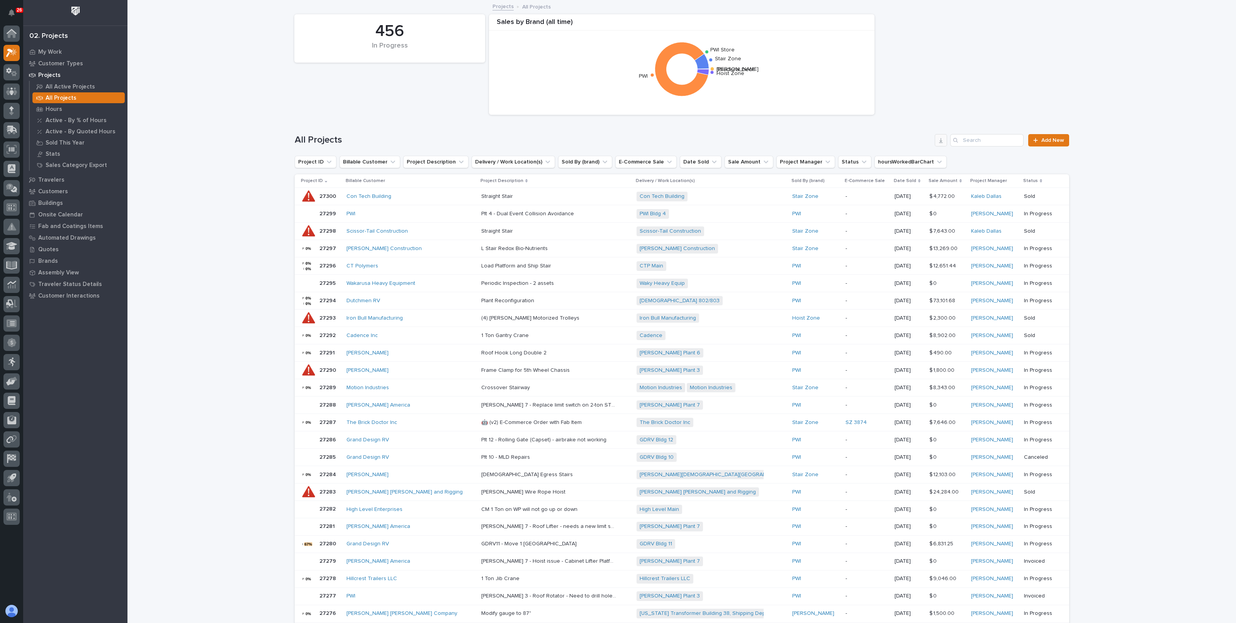
click at [942, 145] on button "button" at bounding box center [941, 140] width 12 height 12
click at [212, 130] on div "Loading... Saving… Loading... Saving… 456 In Progress Sales by Brand (all time)…" at bounding box center [682, 388] width 1109 height 774
